Goal: Information Seeking & Learning: Check status

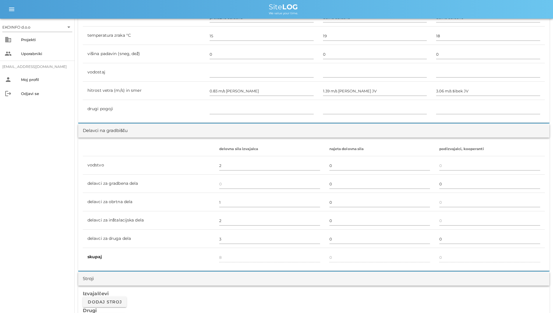
scroll to position [146, 0]
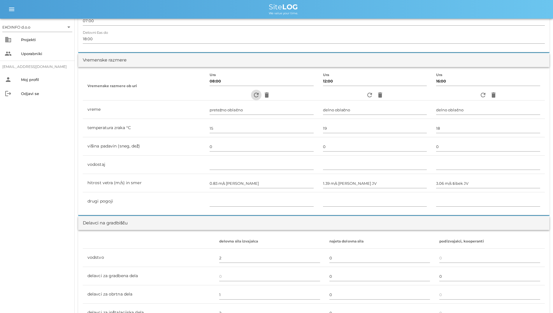
click at [253, 98] on icon "refresh" at bounding box center [256, 94] width 7 height 7
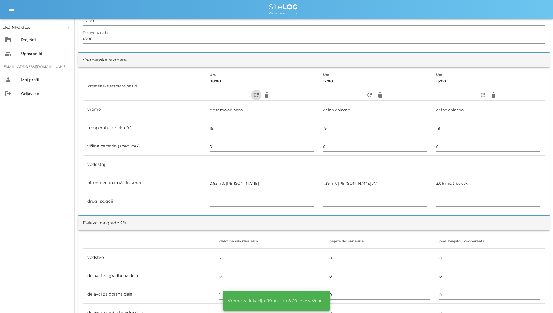
click at [253, 98] on icon "refresh" at bounding box center [256, 94] width 7 height 7
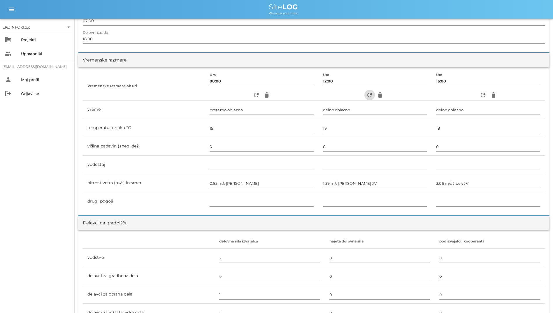
click at [364, 95] on span "refresh" at bounding box center [369, 94] width 10 height 7
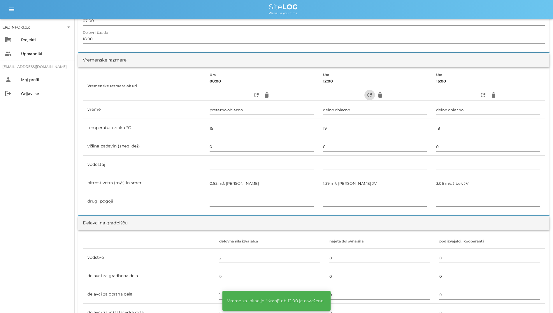
click at [364, 95] on span "refresh" at bounding box center [369, 94] width 10 height 7
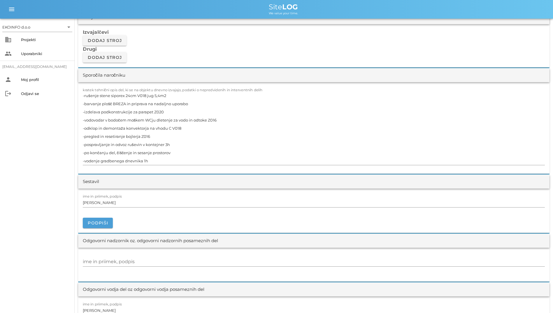
scroll to position [612, 0]
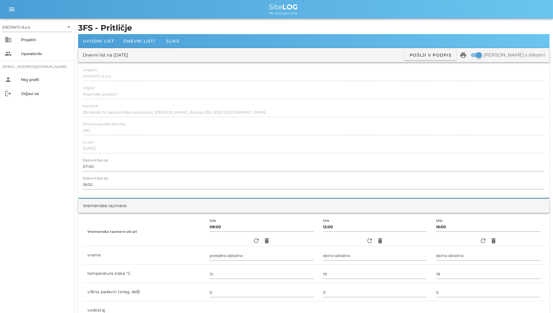
click at [304, 86] on div "Objekt Pisarniški prostori" at bounding box center [314, 94] width 462 height 17
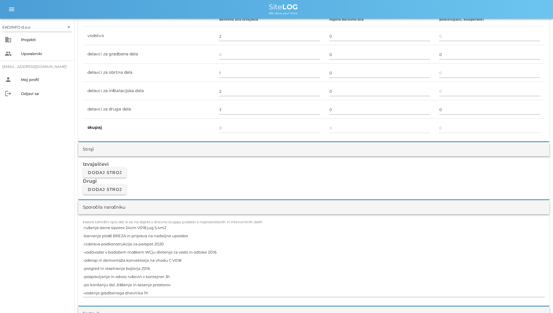
scroll to position [379, 0]
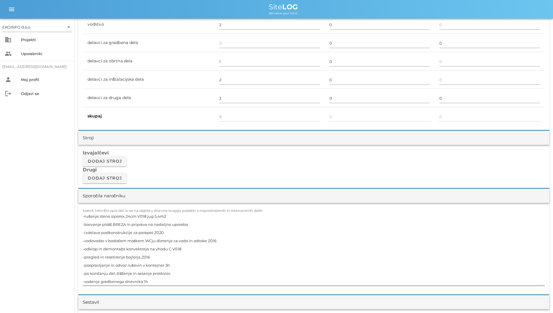
click at [289, 216] on textarea "-rušenje stene siporex 24cm V018 jug 5,4m2 -barvanje plošč BREZA in priprava na…" at bounding box center [314, 248] width 462 height 73
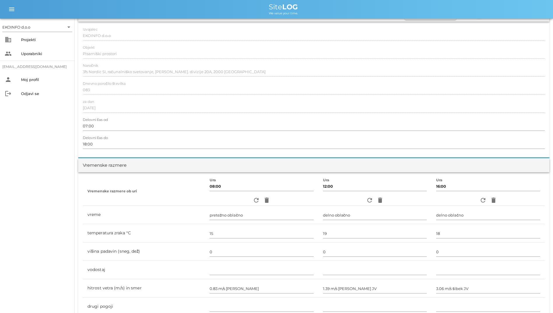
scroll to position [0, 0]
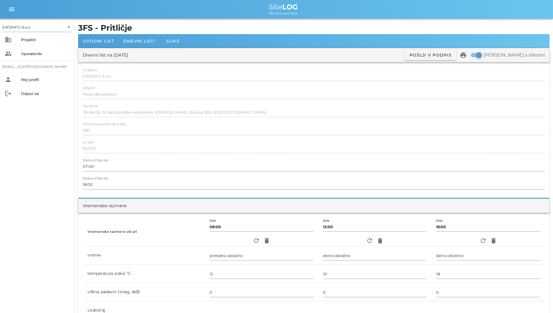
click at [141, 47] on div at bounding box center [139, 47] width 41 height 1
click at [142, 43] on span "Dnevni listi" at bounding box center [139, 40] width 32 height 5
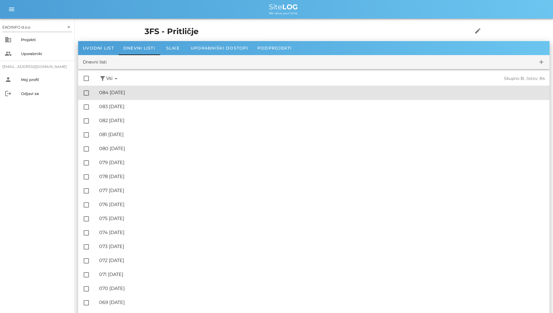
click at [144, 93] on div "🔏 084 petek, 26.09.2025" at bounding box center [321, 93] width 445 height 6
